Goal: Task Accomplishment & Management: Use online tool/utility

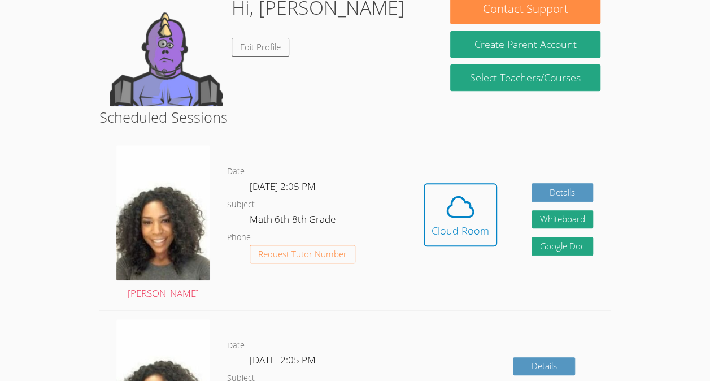
scroll to position [192, 0]
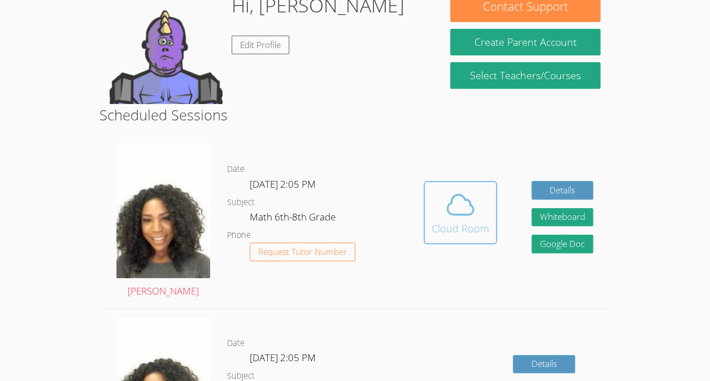
click at [438, 209] on span at bounding box center [461, 205] width 58 height 32
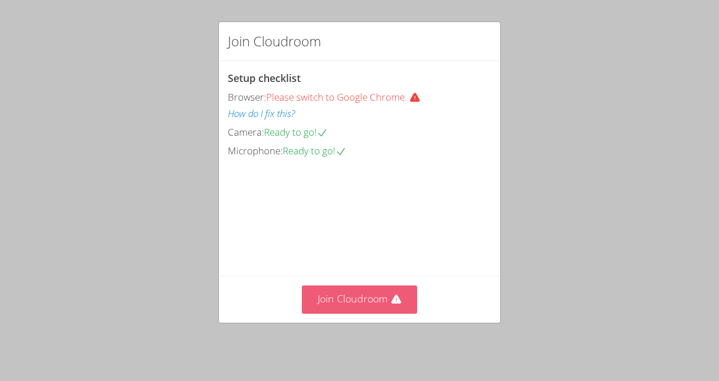
click at [350, 305] on button "Join Cloudroom" at bounding box center [360, 299] width 116 height 28
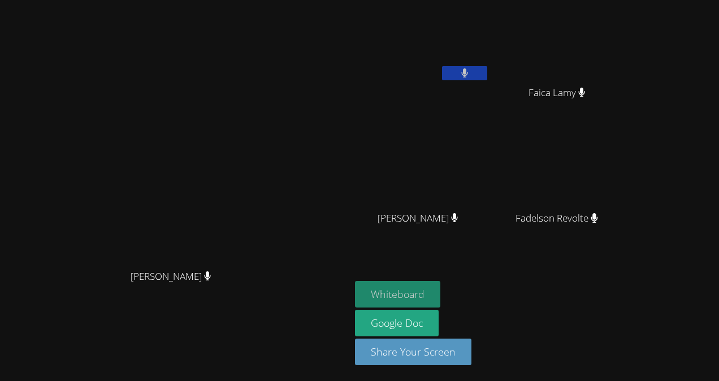
click at [440, 284] on button "Whiteboard" at bounding box center [397, 294] width 85 height 27
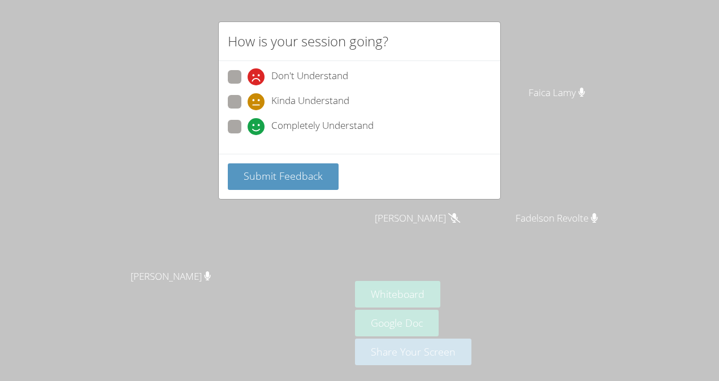
click at [341, 128] on span "Completely Understand" at bounding box center [322, 126] width 102 height 17
click at [257, 128] on input "Completely Understand" at bounding box center [252, 125] width 10 height 10
radio input "true"
click at [305, 177] on span "Submit Feedback" at bounding box center [282, 176] width 79 height 14
